Goal: Information Seeking & Learning: Learn about a topic

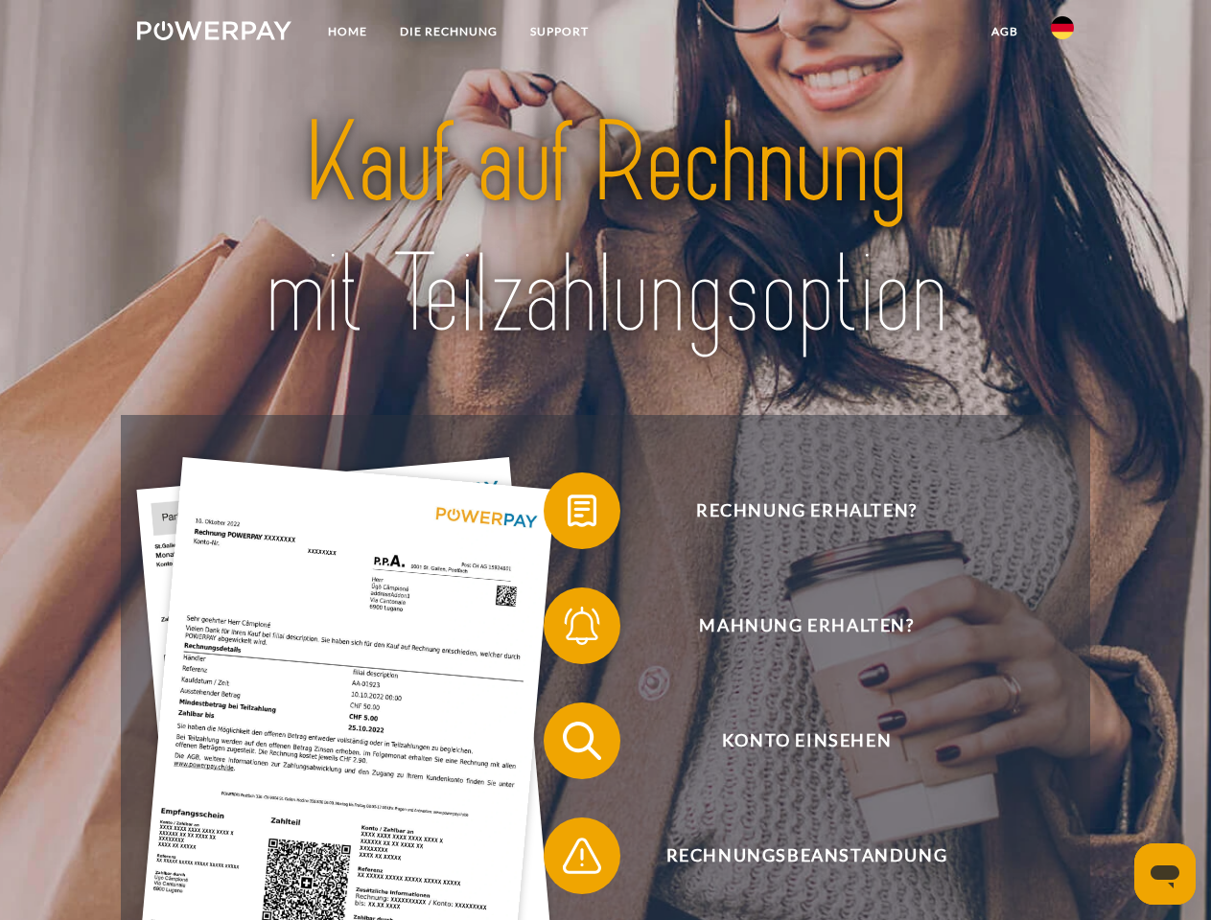
click at [214, 34] on img at bounding box center [214, 30] width 154 height 19
click at [1062, 34] on img at bounding box center [1062, 27] width 23 height 23
click at [1004, 32] on link "agb" at bounding box center [1004, 31] width 59 height 35
click at [567, 515] on span at bounding box center [553, 511] width 96 height 96
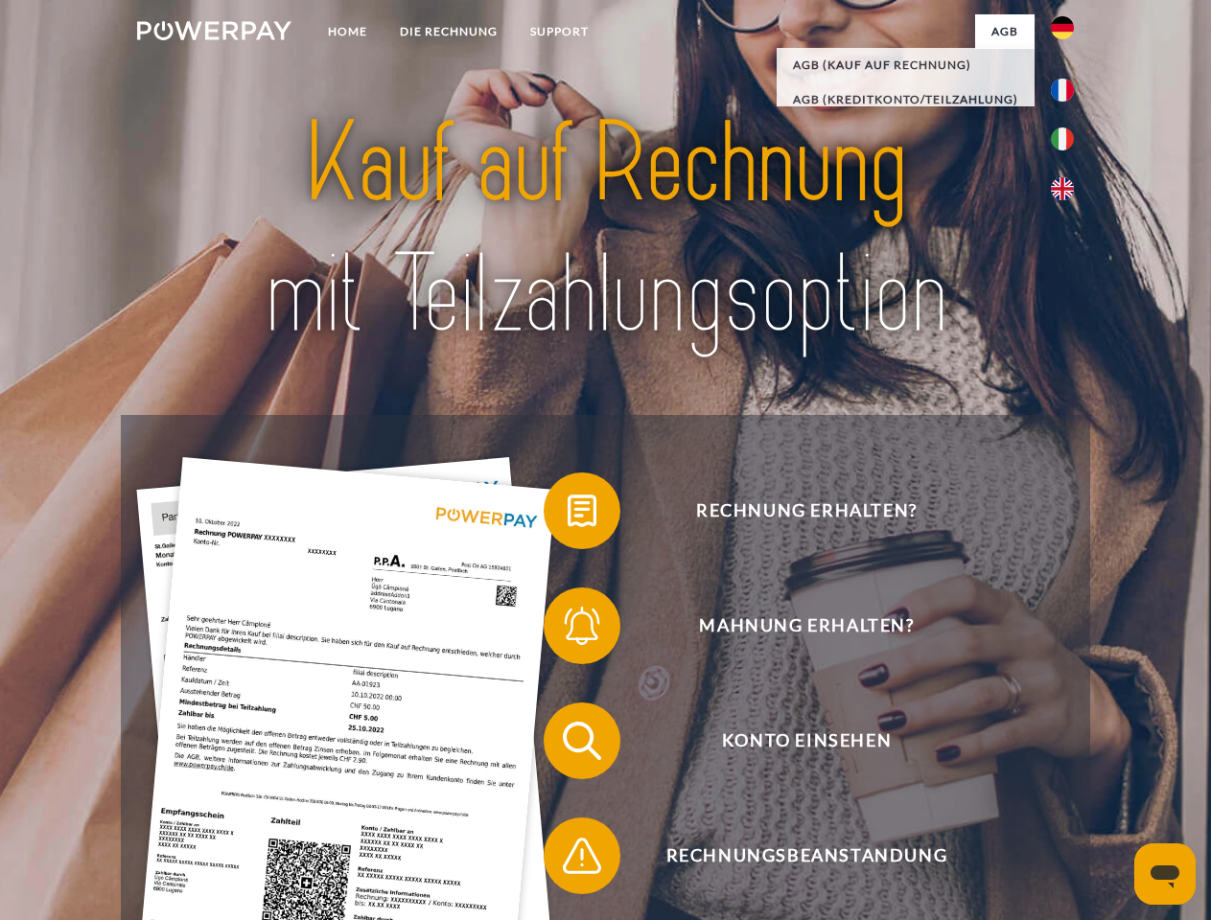
click at [567, 630] on span at bounding box center [553, 626] width 96 height 96
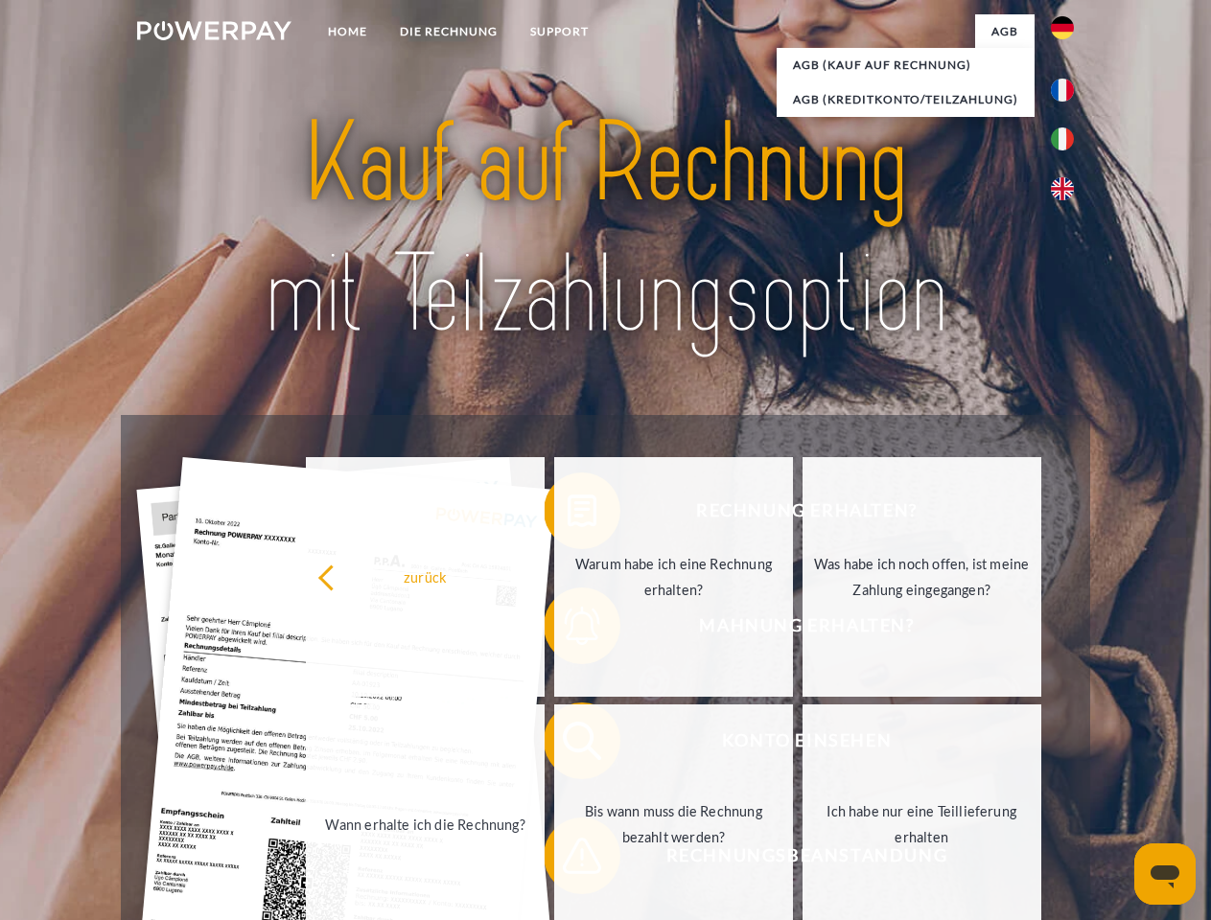
click at [567, 745] on link "Bis wann muss die Rechnung bezahlt werden?" at bounding box center [673, 825] width 239 height 240
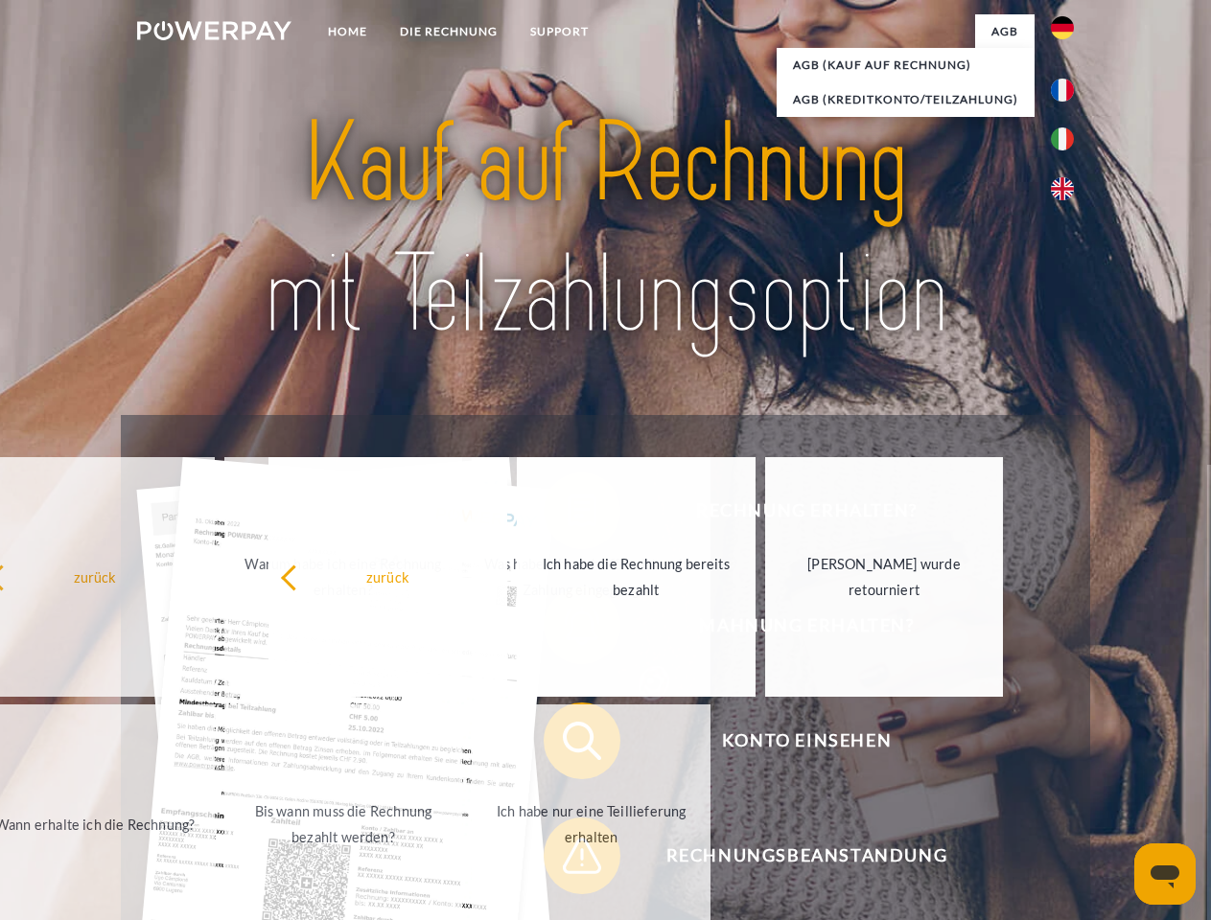
click at [567, 860] on div "Rechnung erhalten? Mahnung erhalten? Konto einsehen" at bounding box center [605, 798] width 968 height 767
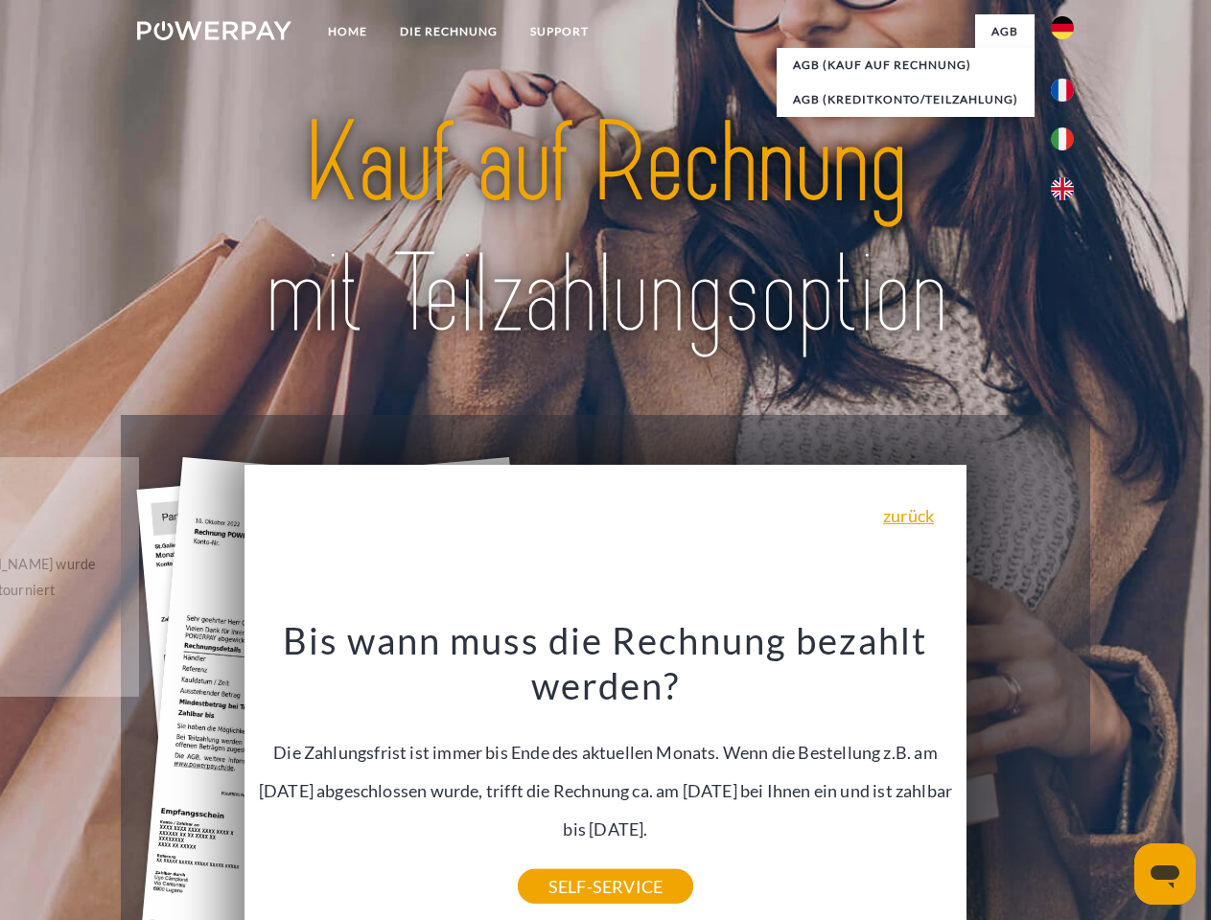
click at [1165, 874] on icon "Messaging-Fenster öffnen" at bounding box center [1164, 877] width 29 height 23
